Goal: Complete application form

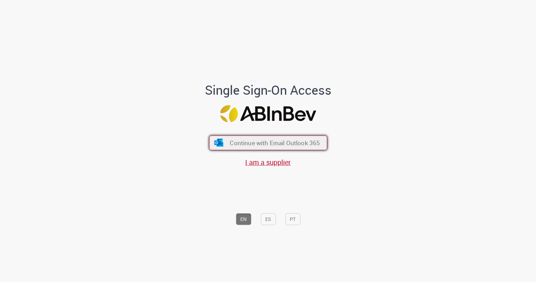
click at [285, 140] on span "Continue with Email Outlook 365" at bounding box center [275, 143] width 90 height 8
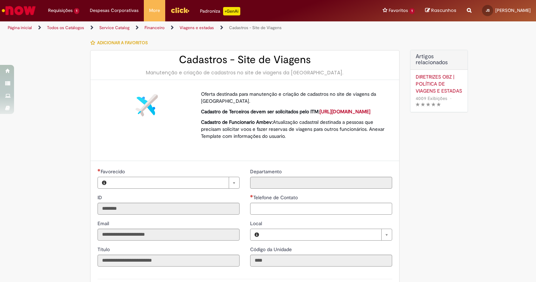
type input "**********"
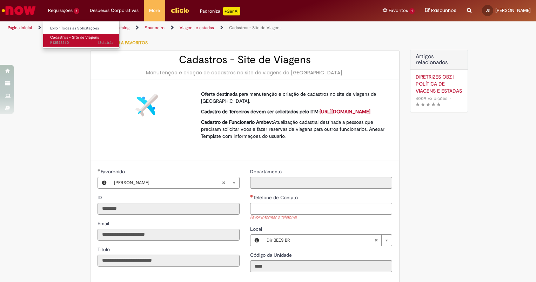
click at [71, 41] on span "13d atrás 13 dias atrás R13543260" at bounding box center [81, 43] width 63 height 6
